Goal: Entertainment & Leisure: Consume media (video, audio)

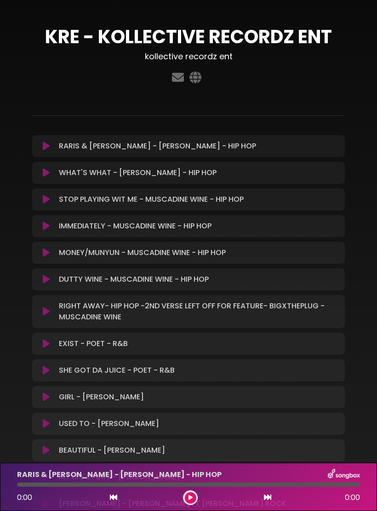
click at [61, 141] on p "RARIS & [PERSON_NAME] - [PERSON_NAME] - HIP HOP Loading Track..." at bounding box center [157, 146] width 197 height 11
click at [195, 494] on button at bounding box center [190, 497] width 11 height 11
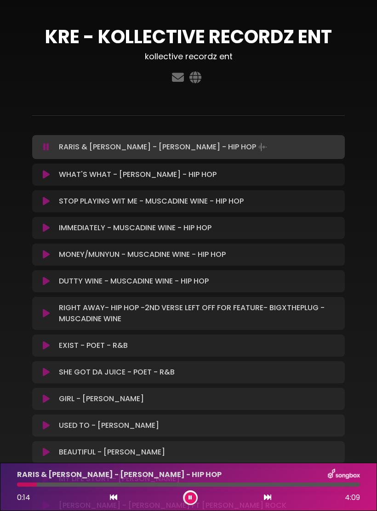
click at [255, 345] on div "EXIST - POET - R&B Loading Track..." at bounding box center [197, 345] width 284 height 11
click at [81, 347] on p "EXIST - POET - R&B Loading Track..." at bounding box center [93, 345] width 69 height 11
click at [48, 342] on icon at bounding box center [46, 345] width 7 height 9
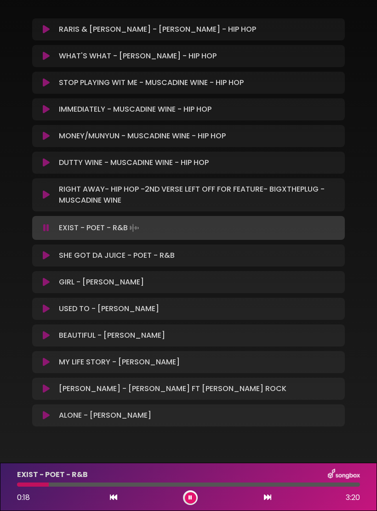
scroll to position [119, 0]
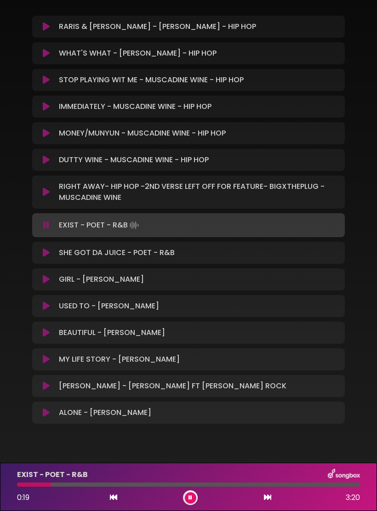
click at [71, 240] on div "RARIS & [PERSON_NAME] - [PERSON_NAME] - HIP HOP Loading Track..." at bounding box center [188, 220] width 312 height 408
click at [73, 251] on p "SHE GOT DA JUICE - POET - R&B Loading Track..." at bounding box center [117, 252] width 116 height 11
click at [46, 254] on icon at bounding box center [46, 252] width 7 height 9
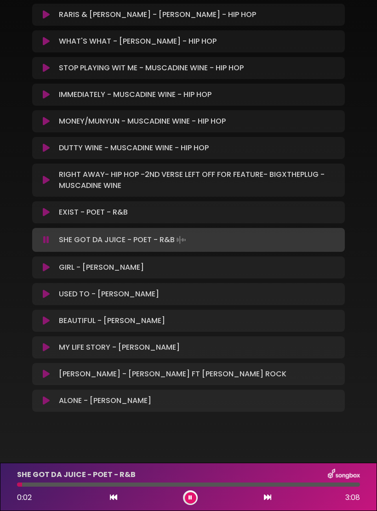
scroll to position [131, 0]
click at [100, 352] on p "MY LIFE STORY - [PERSON_NAME] Loading Track..." at bounding box center [119, 347] width 121 height 11
click at [263, 351] on div "MY LIFE STORY - [PERSON_NAME] Loading Track..." at bounding box center [197, 347] width 284 height 11
click at [43, 350] on icon at bounding box center [46, 347] width 7 height 9
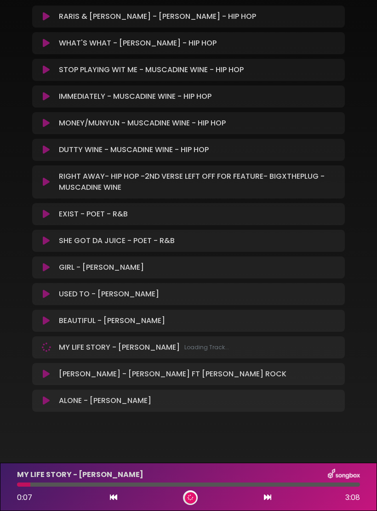
scroll to position [130, 0]
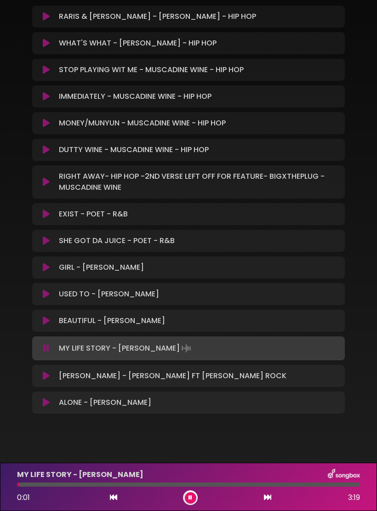
click at [40, 375] on button at bounding box center [46, 375] width 17 height 9
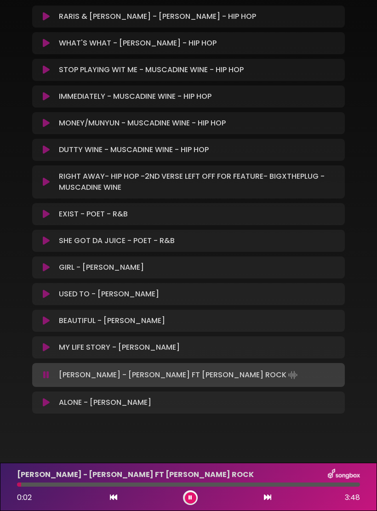
click at [35, 399] on div "ALONE - [PERSON_NAME] Loading Track..." at bounding box center [188, 402] width 312 height 11
click at [51, 405] on button at bounding box center [46, 402] width 17 height 9
